Goal: Find specific page/section: Find specific page/section

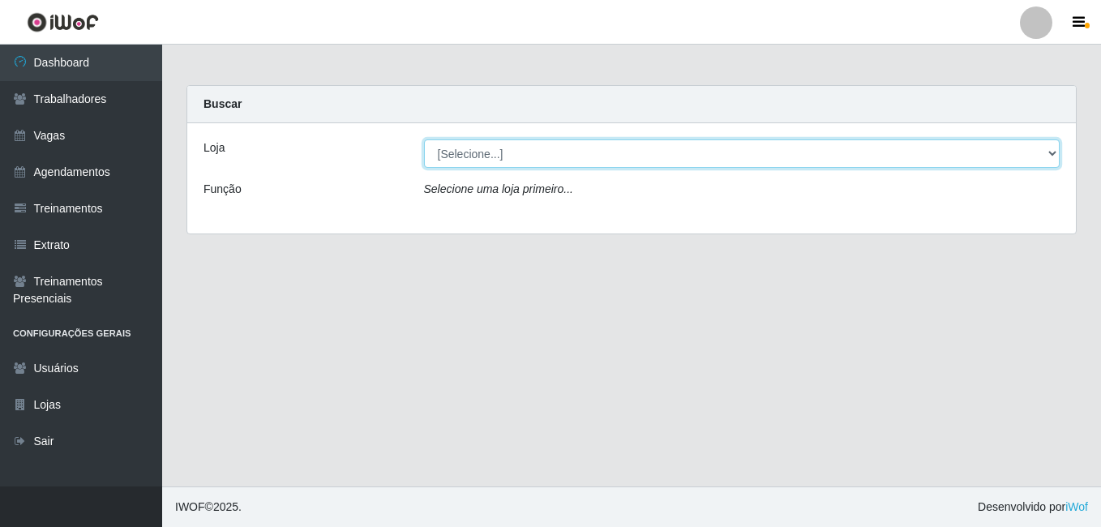
click at [478, 148] on select "[Selecione...] BL Importadora" at bounding box center [742, 154] width 637 height 28
select select "259"
click at [424, 140] on select "[Selecione...] BL Importadora" at bounding box center [742, 154] width 637 height 28
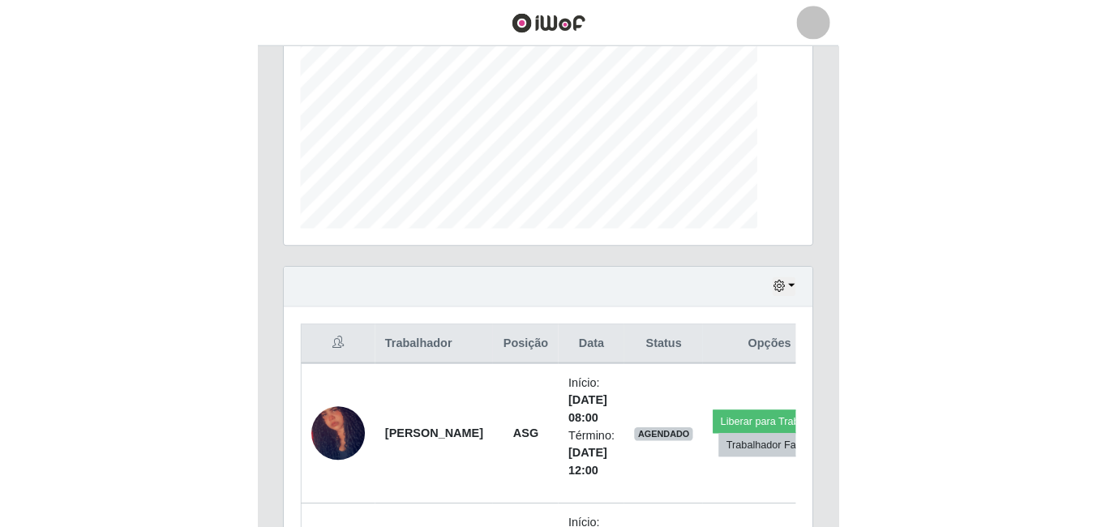
scroll to position [337, 513]
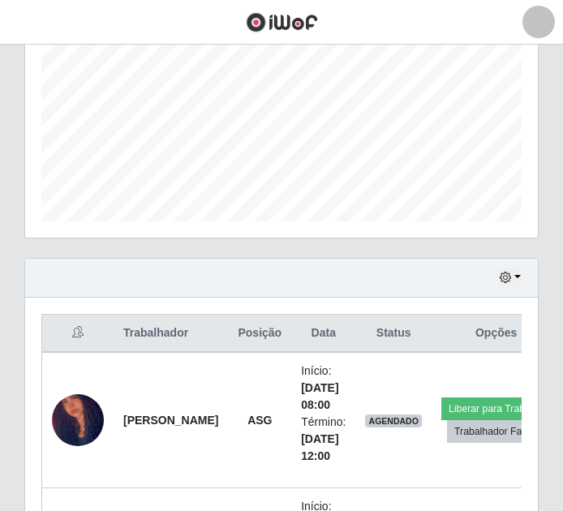
click at [268, 26] on img at bounding box center [282, 22] width 72 height 20
click at [539, 11] on div at bounding box center [538, 22] width 32 height 32
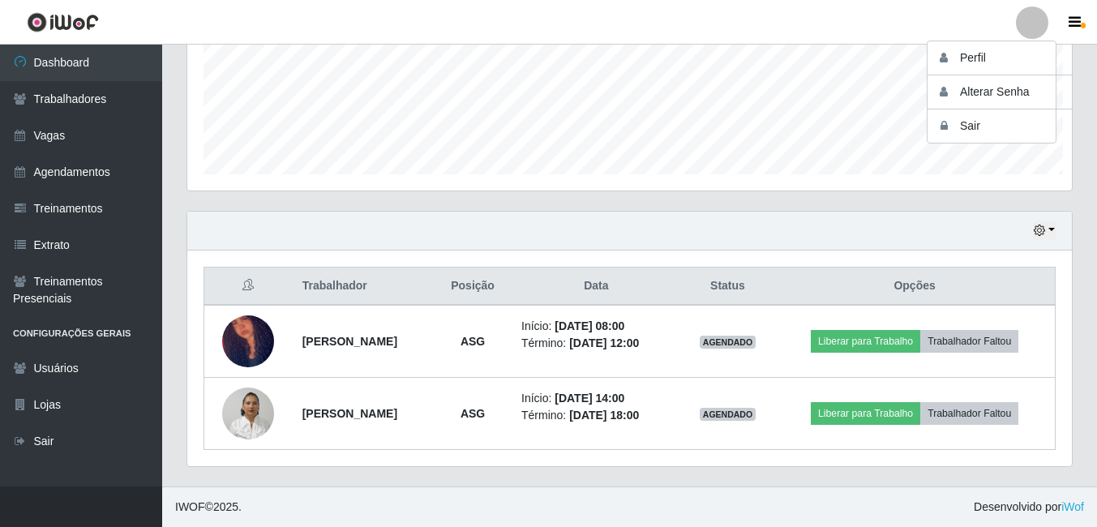
scroll to position [810764, 810215]
click at [1080, 21] on icon "button" at bounding box center [1075, 22] width 12 height 15
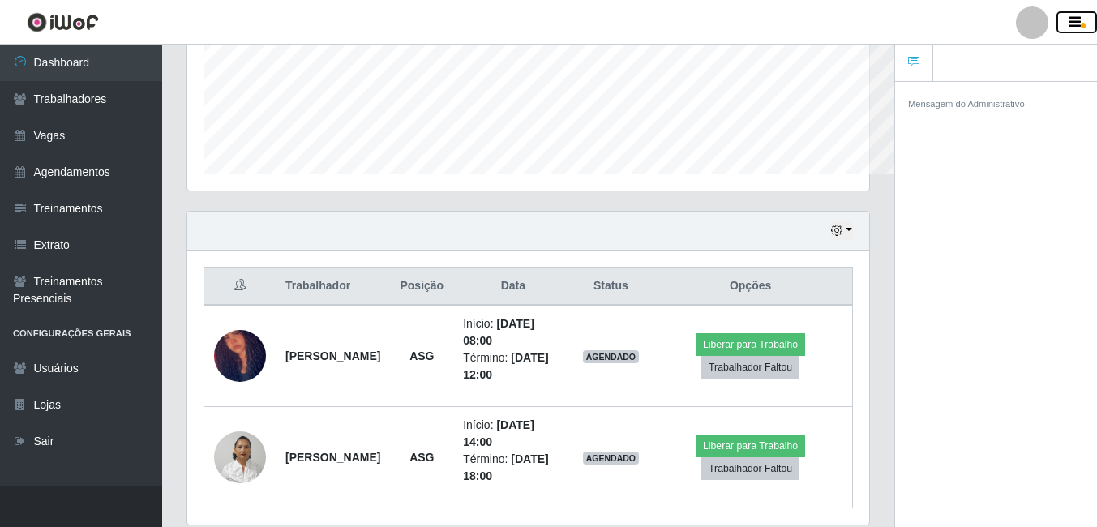
scroll to position [810764, 810418]
click at [970, 97] on div "Mensagem do Administrativo" at bounding box center [996, 103] width 176 height 17
click at [917, 71] on link at bounding box center [914, 63] width 38 height 37
click at [909, 71] on link at bounding box center [914, 63] width 38 height 37
